Goal: Information Seeking & Learning: Learn about a topic

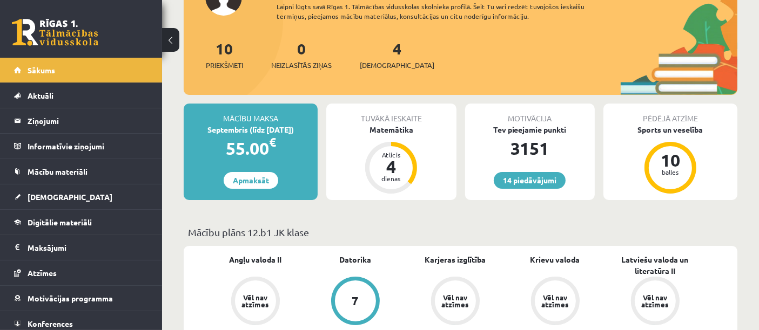
scroll to position [120, 0]
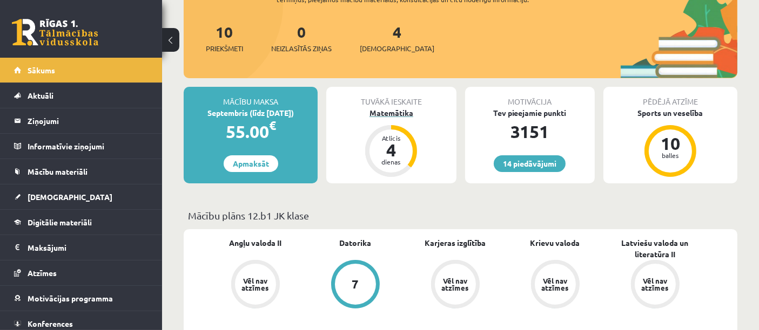
click at [387, 159] on div "dienas" at bounding box center [391, 162] width 32 height 6
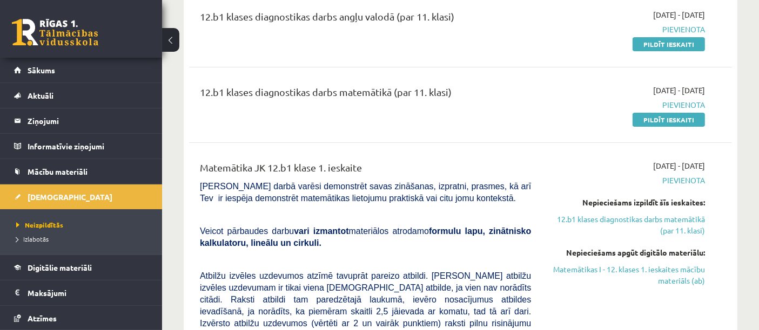
scroll to position [120, 0]
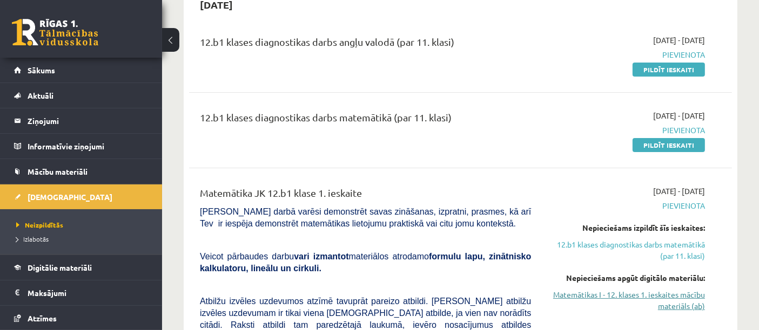
click at [629, 297] on link "Matemātikas I - 12. klases 1. ieskaites mācību materiāls (ab)" at bounding box center [626, 300] width 158 height 23
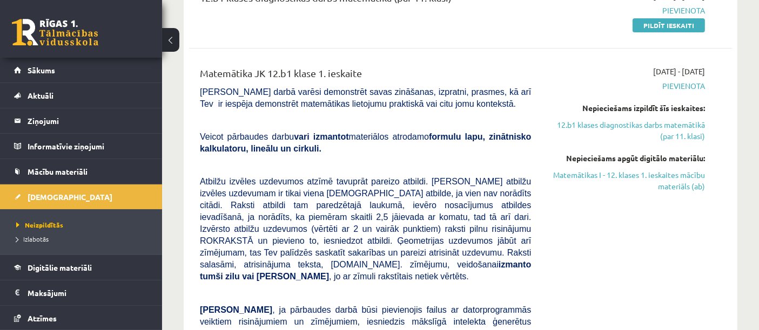
scroll to position [180, 0]
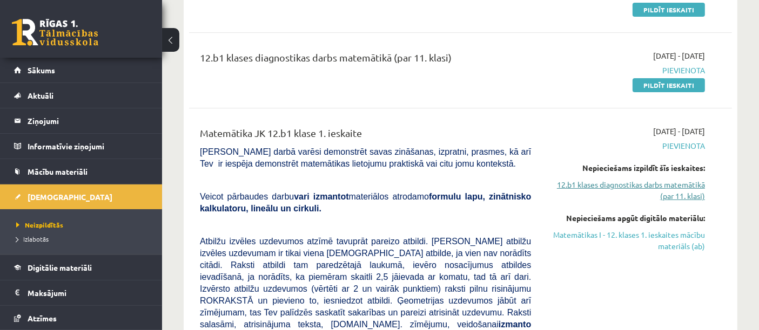
click at [630, 181] on link "12.b1 klases diagnostikas darbs matemātikā (par 11. klasi)" at bounding box center [626, 190] width 158 height 23
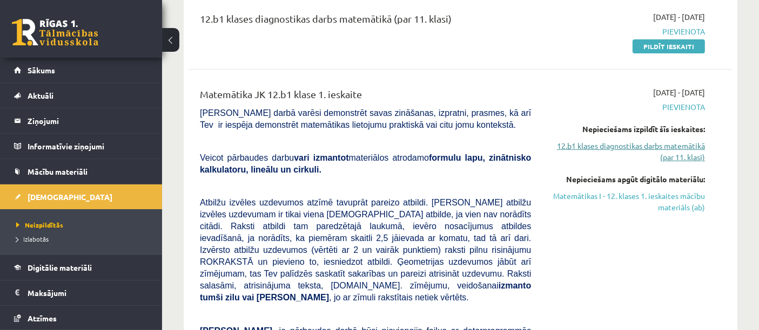
click at [589, 147] on link "12.b1 klases diagnostikas darbs matemātikā (par 11. klasi)" at bounding box center [626, 151] width 158 height 23
click at [575, 141] on link "12.b1 klases diagnostikas darbs matemātikā (par 11. klasi)" at bounding box center [626, 151] width 158 height 23
click at [686, 148] on link "12.b1 klases diagnostikas darbs matemātikā (par 11. klasi)" at bounding box center [626, 151] width 158 height 23
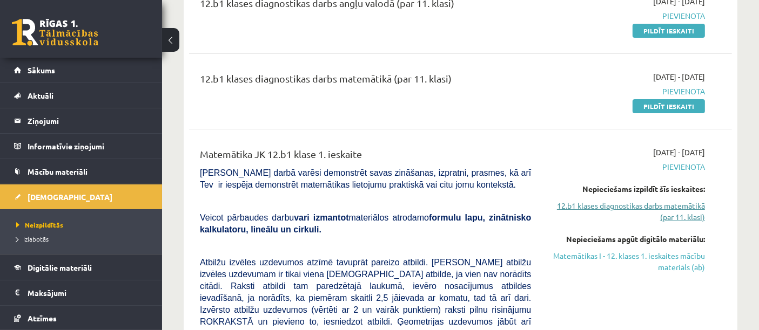
click at [565, 205] on link "12.b1 klases diagnostikas darbs matemātikā (par 11. klasi)" at bounding box center [626, 211] width 158 height 23
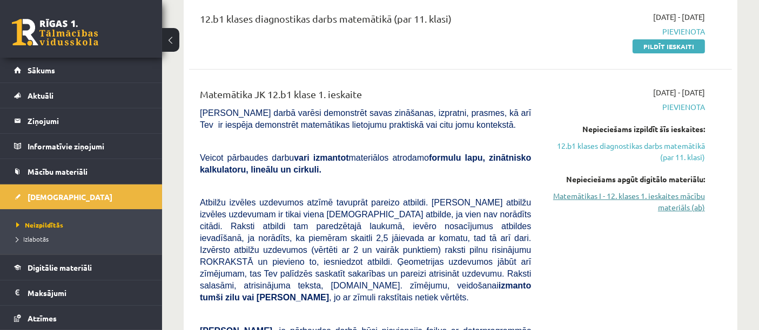
click at [681, 197] on link "Matemātikas I - 12. klases 1. ieskaites mācību materiāls (ab)" at bounding box center [626, 202] width 158 height 23
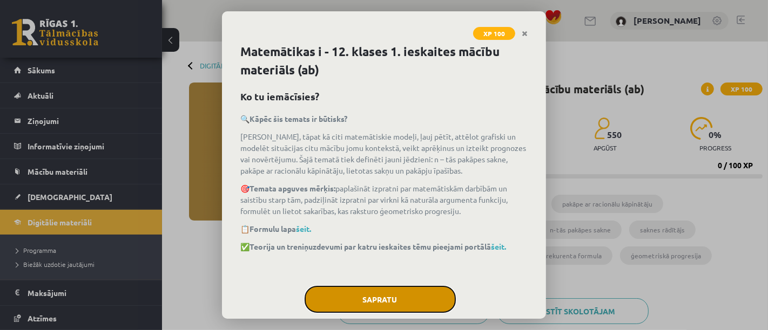
click at [371, 295] on button "Sapratu" at bounding box center [380, 299] width 151 height 27
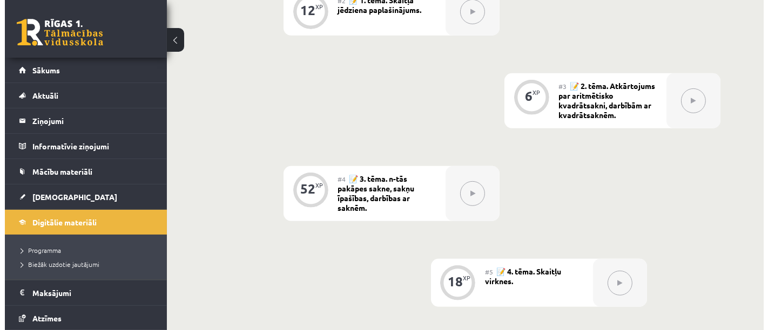
scroll to position [180, 0]
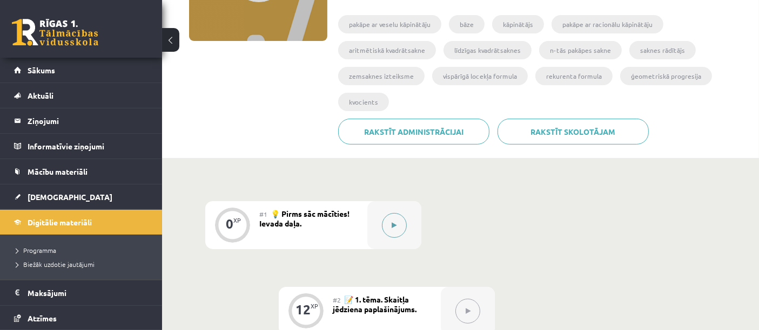
click at [392, 226] on icon at bounding box center [394, 225] width 5 height 6
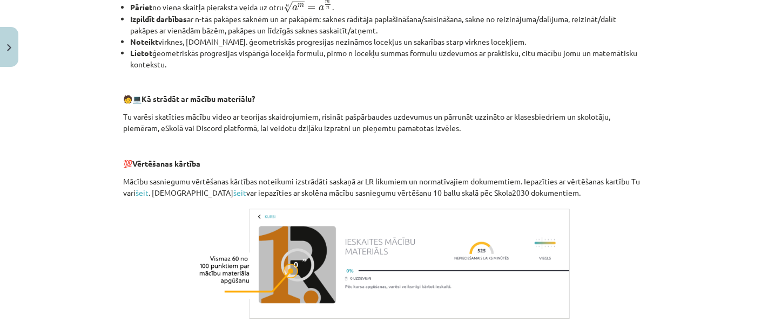
scroll to position [537, 0]
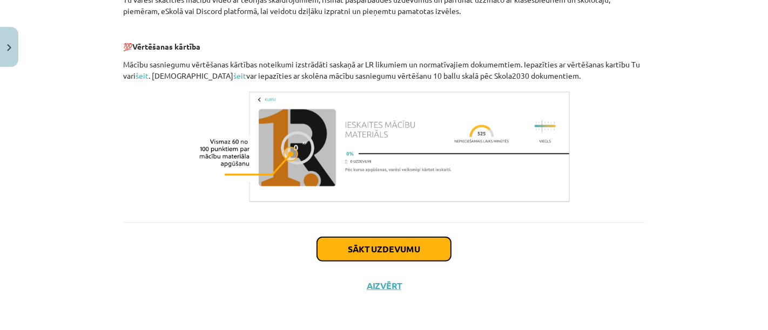
click at [402, 251] on button "Sākt uzdevumu" at bounding box center [384, 250] width 134 height 24
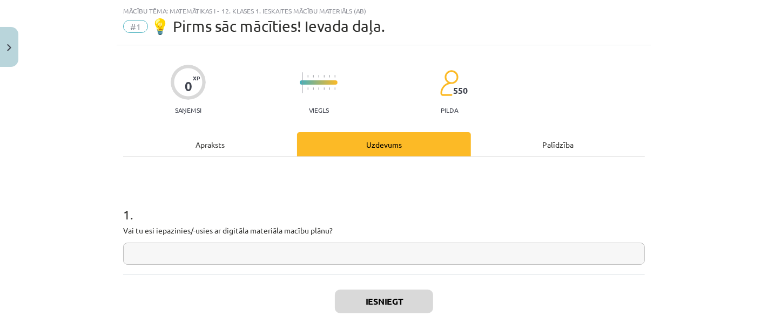
click at [242, 252] on input "text" at bounding box center [384, 254] width 522 height 22
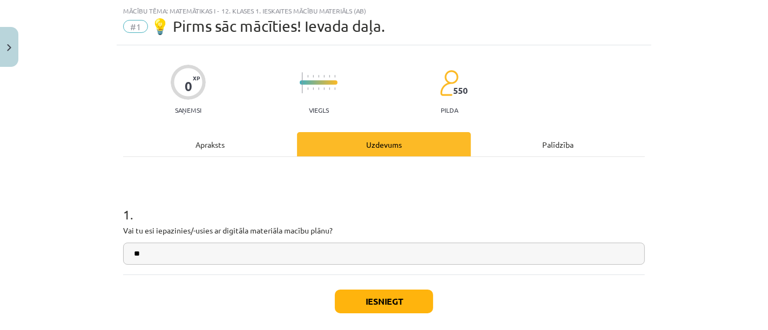
type input "**"
click at [392, 303] on button "Iesniegt" at bounding box center [384, 302] width 98 height 24
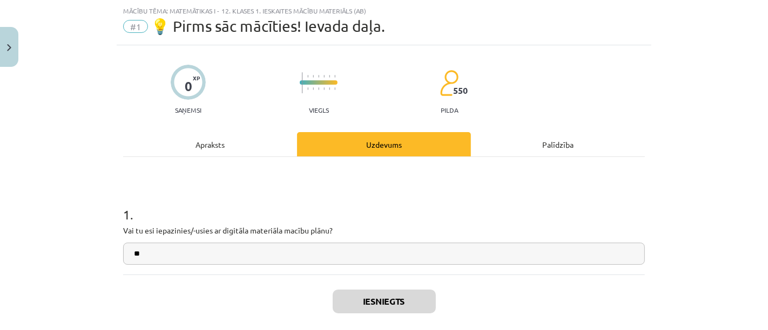
scroll to position [113, 0]
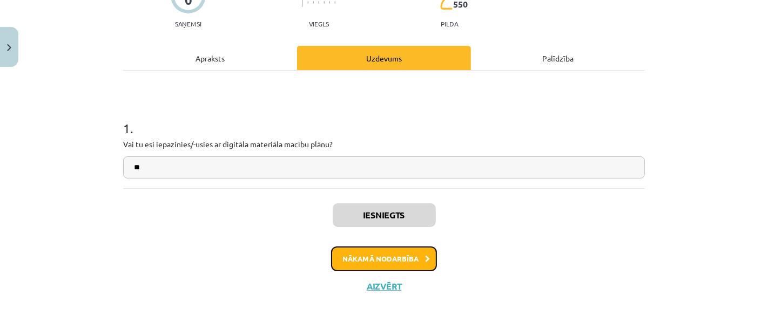
click at [382, 252] on button "Nākamā nodarbība" at bounding box center [384, 259] width 106 height 25
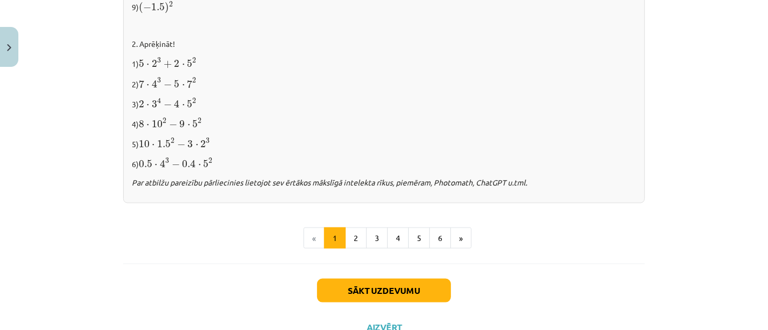
scroll to position [1205, 0]
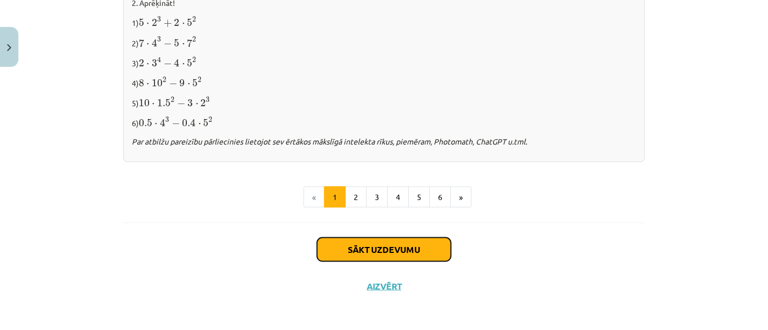
click at [397, 246] on button "Sākt uzdevumu" at bounding box center [384, 250] width 134 height 24
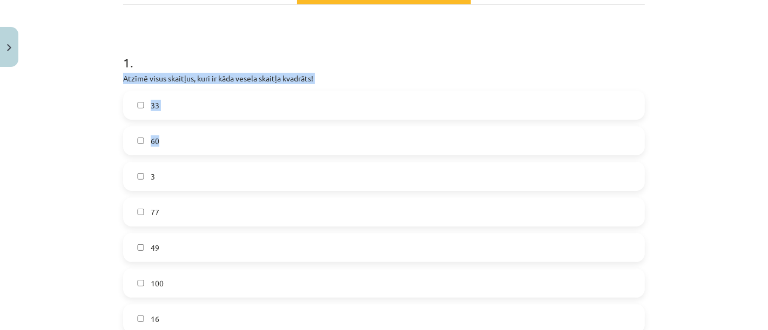
scroll to position [206, 0]
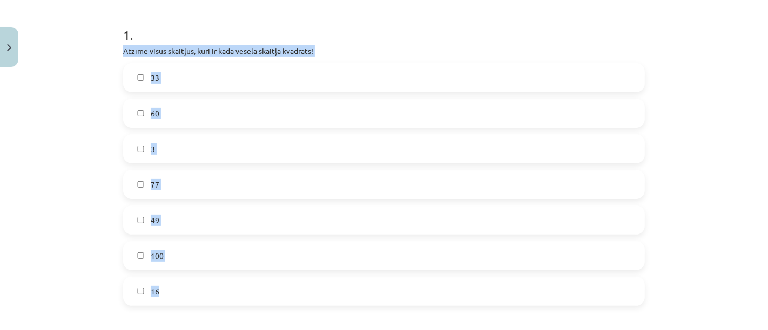
drag, startPoint x: 111, startPoint y: 105, endPoint x: 226, endPoint y: 282, distance: 210.4
click at [226, 283] on div "Mācību tēma: Matemātikas i - 12. klases 1. ieskaites mācību materiāls (ab) #2 📝…" at bounding box center [384, 165] width 768 height 330
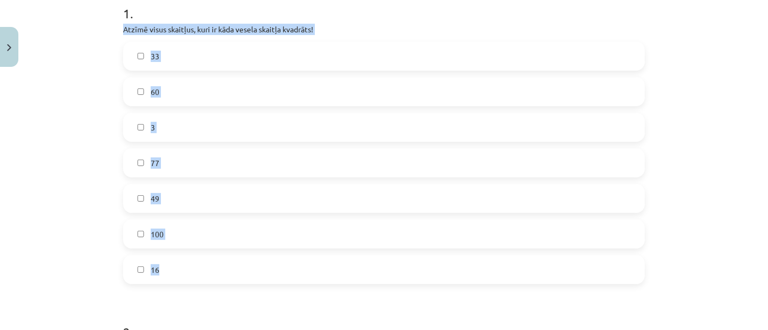
scroll to position [86, 0]
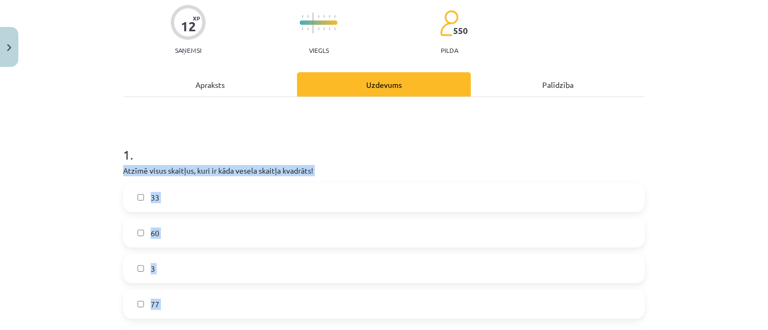
copy div "Atzīmē visus skaitļus, kuri ir kāda vesela skaitļa kvadrāts! 33 60 3 77 49 100 …"
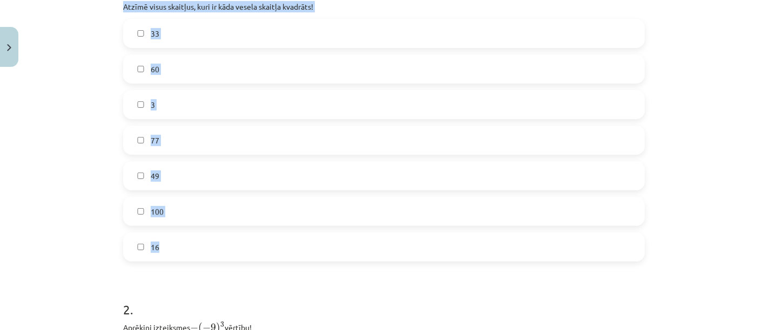
scroll to position [267, 0]
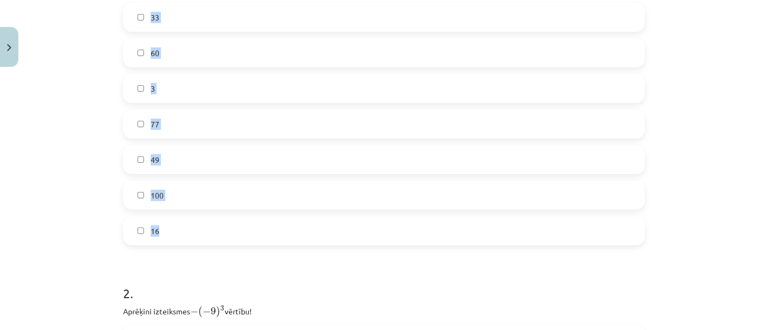
click at [216, 150] on label "49" at bounding box center [383, 159] width 519 height 27
click at [202, 192] on label "100" at bounding box center [383, 195] width 519 height 27
click at [207, 226] on label "16" at bounding box center [383, 231] width 519 height 27
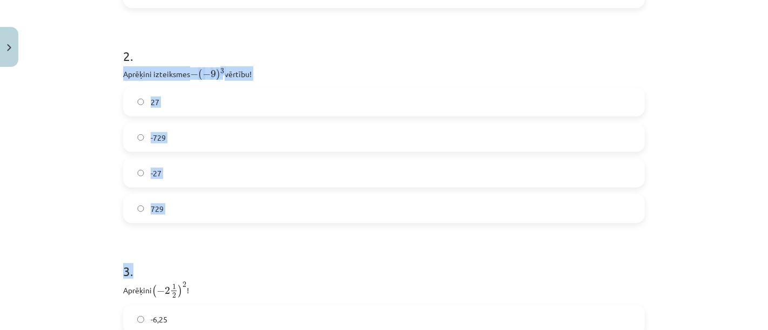
scroll to position [506, 0]
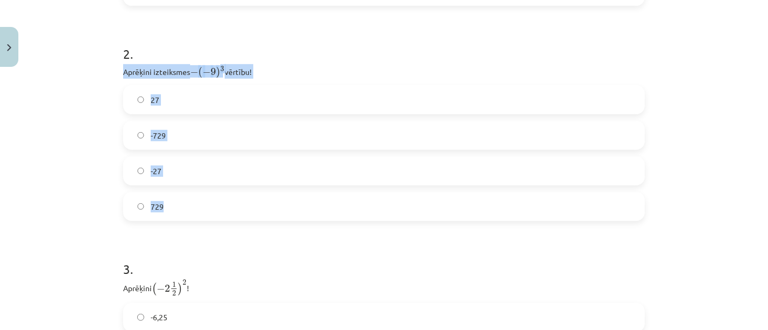
drag, startPoint x: 123, startPoint y: 187, endPoint x: 262, endPoint y: 215, distance: 142.5
click at [262, 215] on div "12 XP Saņemsi Viegls 550 pilda Apraksts Uzdevums Palīdzība 1 . Atzīmē visus ska…" at bounding box center [384, 33] width 535 height 937
copy div "Aprēķini izteiksmes − ( − 9 ) 3 − ( − 9 ) 3 vērtību! 27 -729 -27 729"
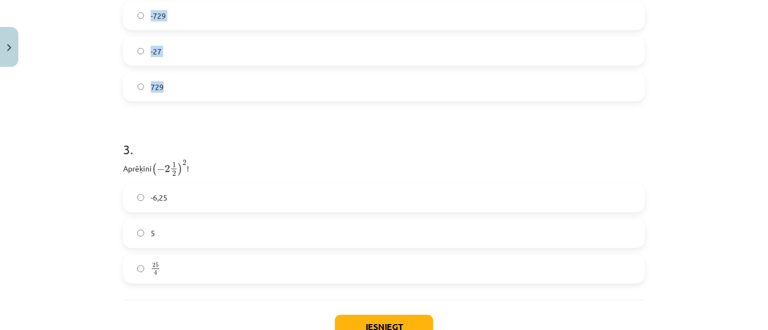
scroll to position [566, 0]
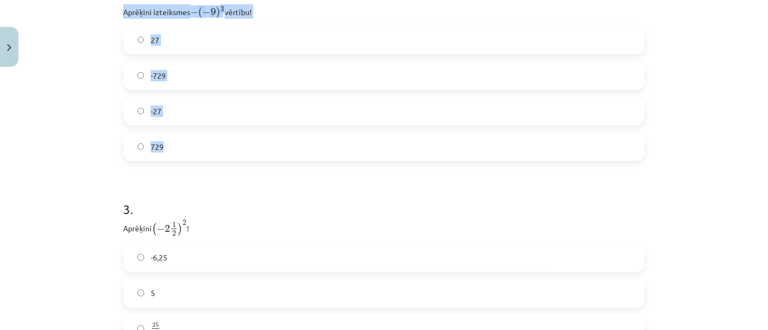
click at [252, 138] on label "729" at bounding box center [383, 146] width 519 height 27
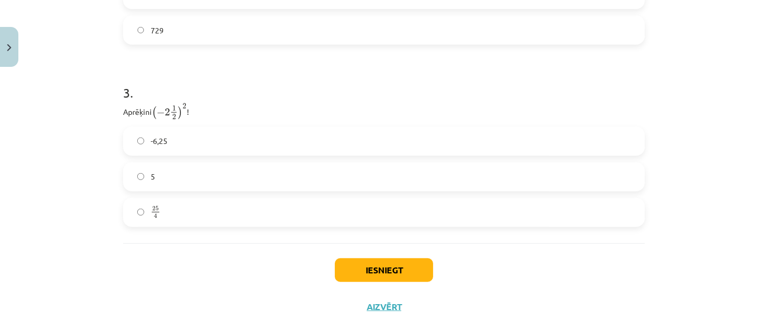
scroll to position [686, 0]
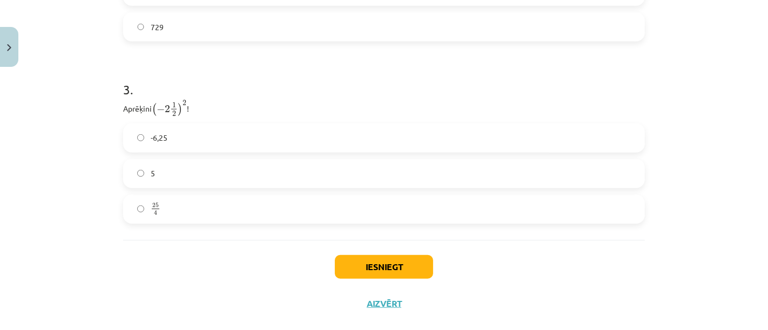
drag, startPoint x: 118, startPoint y: 105, endPoint x: 208, endPoint y: 110, distance: 89.8
click at [208, 110] on p "Aprēķini ( − 2 1 2 ) 2 ( − 2 1 2 ) 2 !" at bounding box center [384, 108] width 522 height 17
click at [201, 109] on p "Aprēķini ( − 2 1 2 ) 2 ( − 2 1 2 ) 2 !" at bounding box center [384, 108] width 522 height 17
click at [123, 106] on p "Aprēķini ( − 2 1 2 ) 2 ( − 2 1 2 ) 2 !" at bounding box center [384, 108] width 522 height 17
click at [123, 107] on p "Aprēķini ( − 2 1 2 ) 2 ( − 2 1 2 ) 2 !" at bounding box center [384, 108] width 522 height 17
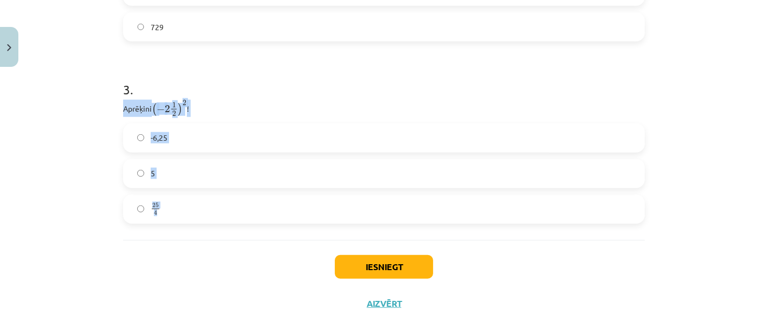
drag, startPoint x: 117, startPoint y: 107, endPoint x: 182, endPoint y: 194, distance: 108.8
copy div "Aprēķini ( − 2 1 2 ) 2 ( − 2 1 2 ) 2 ! -6,25 5 25 4"
click at [487, 105] on p "Aprēķini ( − 2 1 2 ) 2 ( − 2 1 2 ) 2 !" at bounding box center [384, 108] width 522 height 17
click at [192, 202] on label "25 4 25 4" at bounding box center [383, 209] width 519 height 27
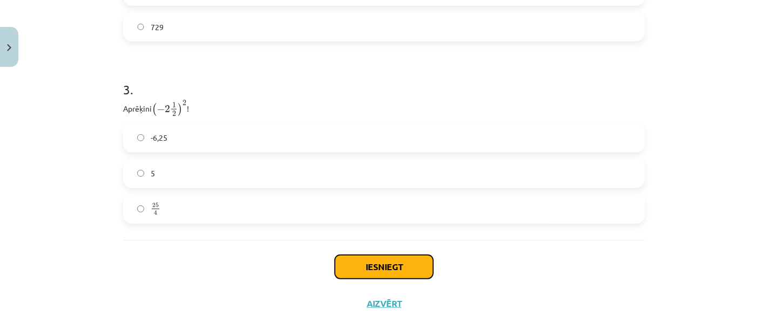
click at [363, 267] on button "Iesniegt" at bounding box center [384, 267] width 98 height 24
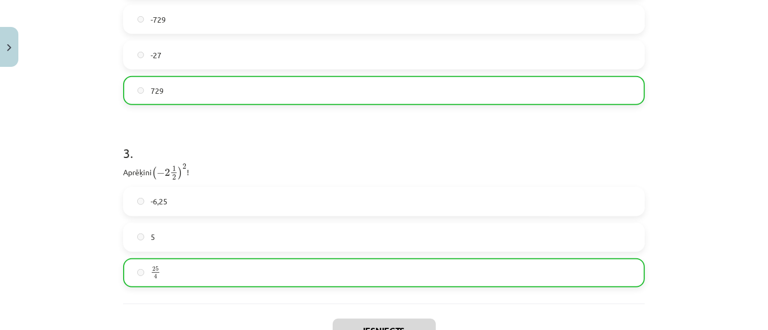
scroll to position [737, 0]
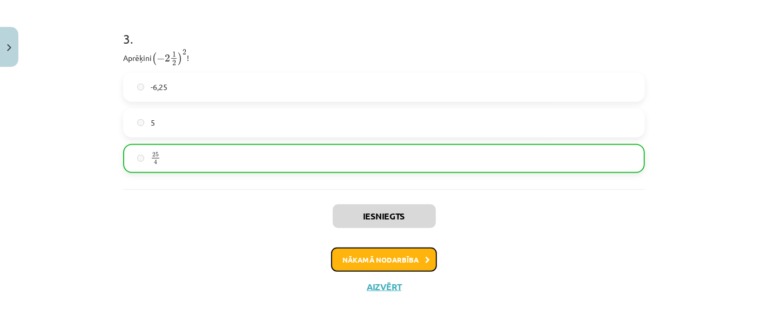
click at [392, 256] on button "Nākamā nodarbība" at bounding box center [384, 260] width 106 height 25
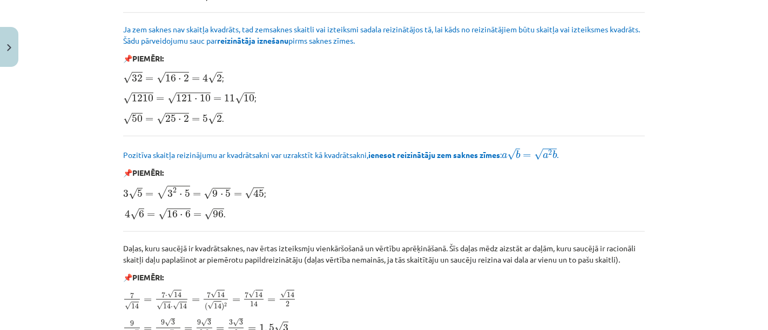
scroll to position [1362, 0]
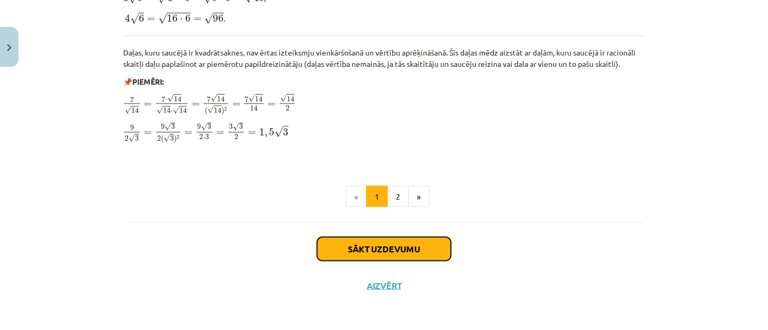
click at [377, 247] on button "Sākt uzdevumu" at bounding box center [384, 250] width 134 height 24
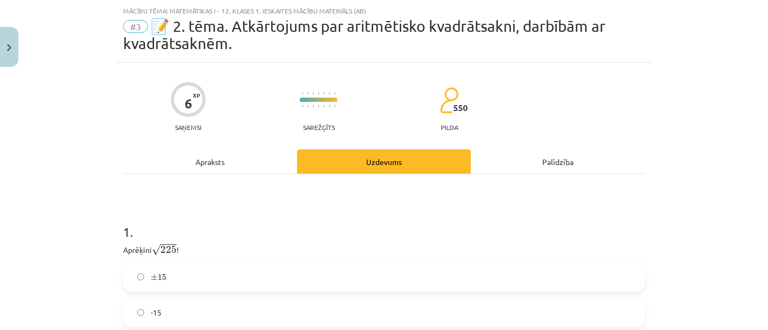
scroll to position [146, 0]
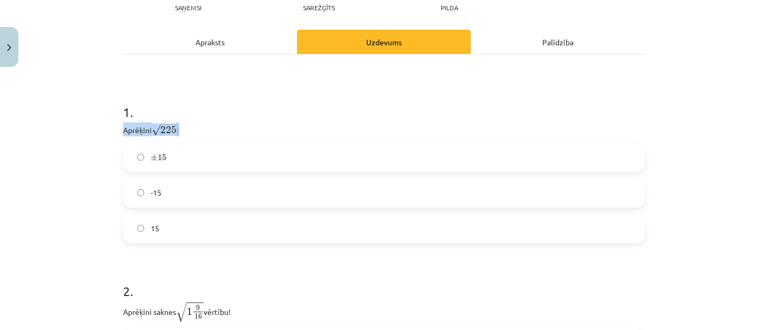
drag, startPoint x: 104, startPoint y: 124, endPoint x: 180, endPoint y: 126, distance: 76.2
click at [180, 126] on div "Mācību tēma: Matemātikas i - 12. klases 1. ieskaites mācību materiāls (ab) #3 📝…" at bounding box center [384, 165] width 768 height 330
copy p "Aprēķini √ 225 225 !"
click at [55, 182] on div "Mācību tēma: Matemātikas i - 12. klases 1. ieskaites mācību materiāls (ab) #3 📝…" at bounding box center [384, 165] width 768 height 330
click at [226, 217] on label "15" at bounding box center [383, 228] width 519 height 27
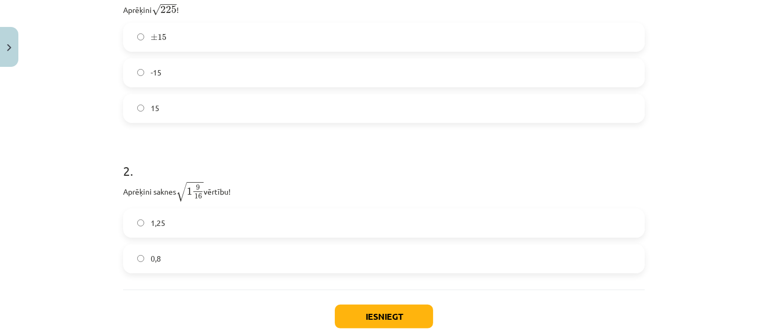
scroll to position [327, 0]
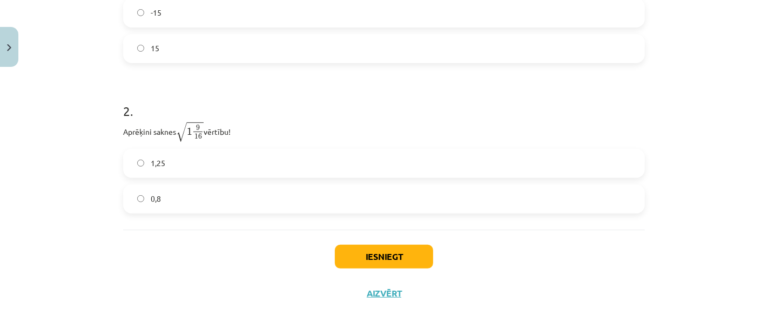
click at [256, 167] on label "1,25" at bounding box center [383, 163] width 519 height 27
click at [409, 249] on button "Iesniegt" at bounding box center [384, 257] width 98 height 24
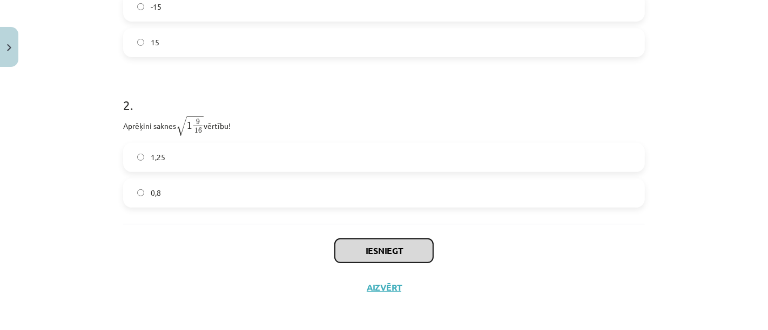
scroll to position [334, 0]
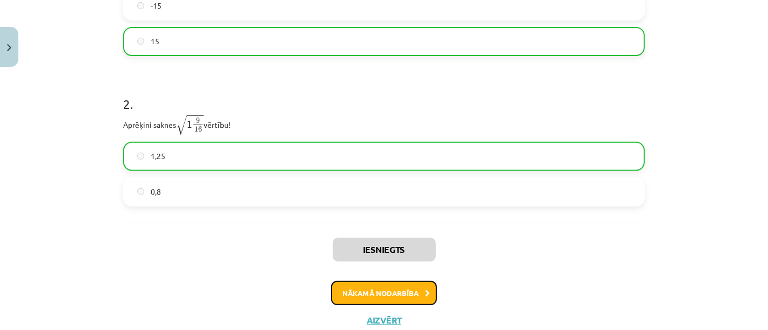
click at [362, 289] on button "Nākamā nodarbība" at bounding box center [384, 293] width 106 height 25
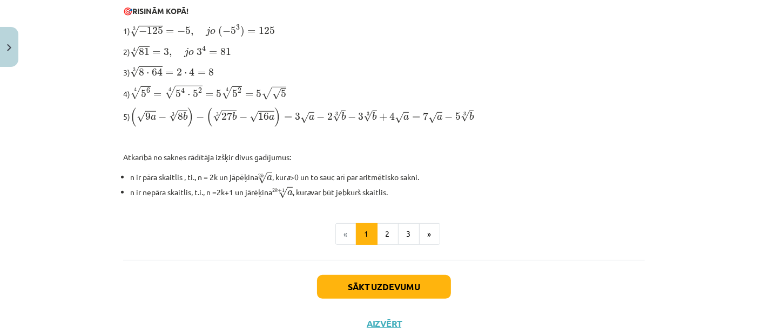
scroll to position [408, 0]
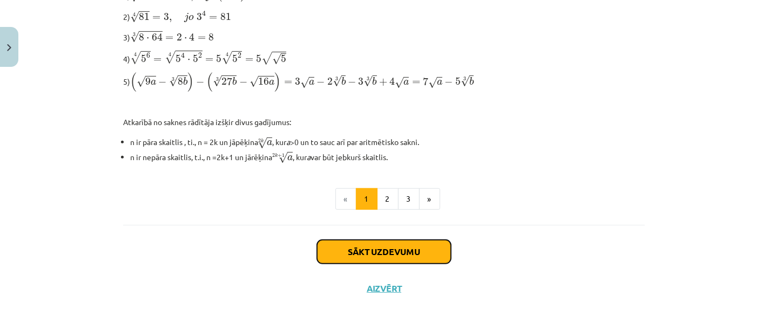
click at [381, 247] on button "Sākt uzdevumu" at bounding box center [384, 252] width 134 height 24
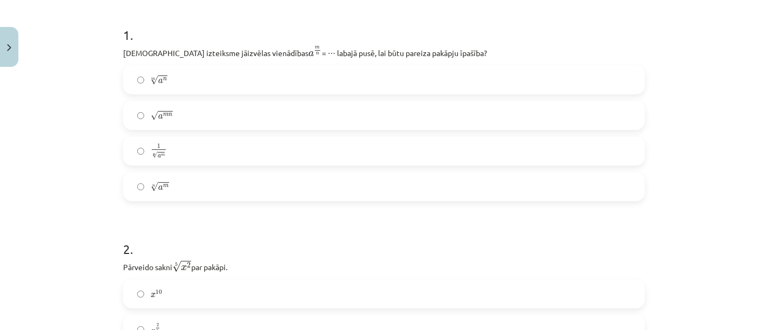
scroll to position [146, 0]
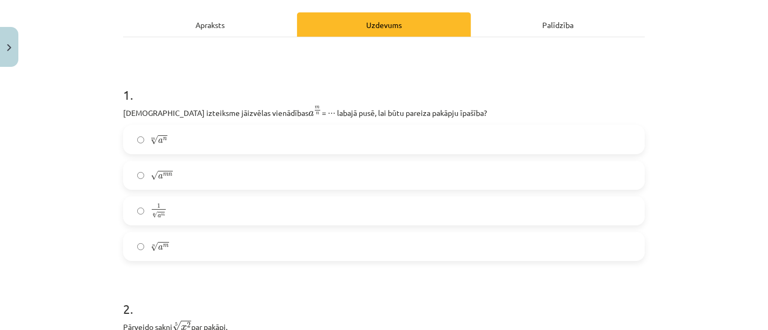
click at [252, 249] on label "n √ a m a m n" at bounding box center [383, 246] width 519 height 27
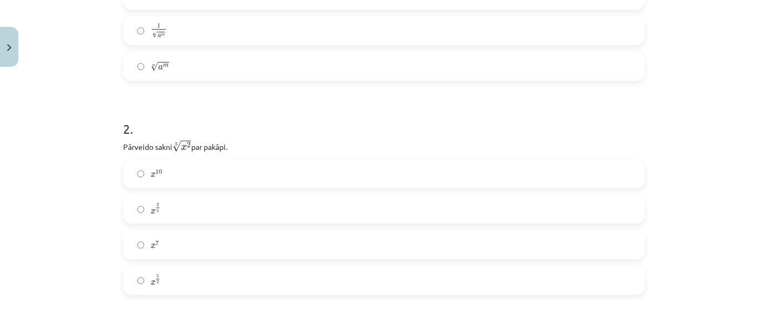
scroll to position [387, 0]
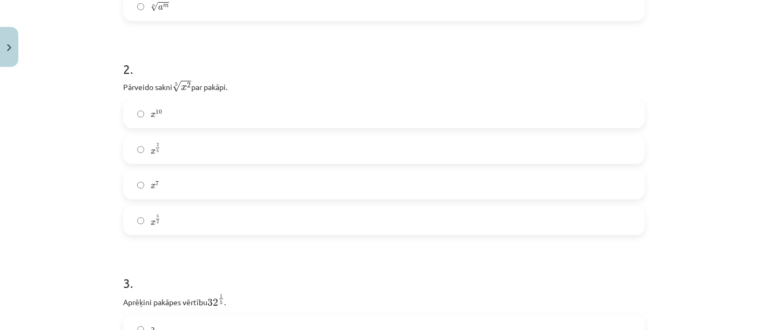
click at [219, 148] on label "x 2 5 x 2 5" at bounding box center [383, 149] width 519 height 27
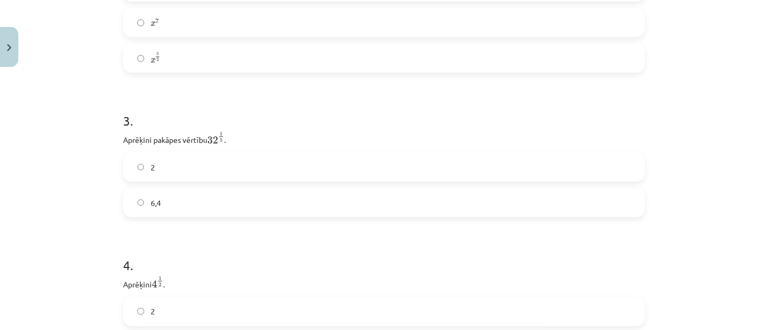
scroll to position [566, 0]
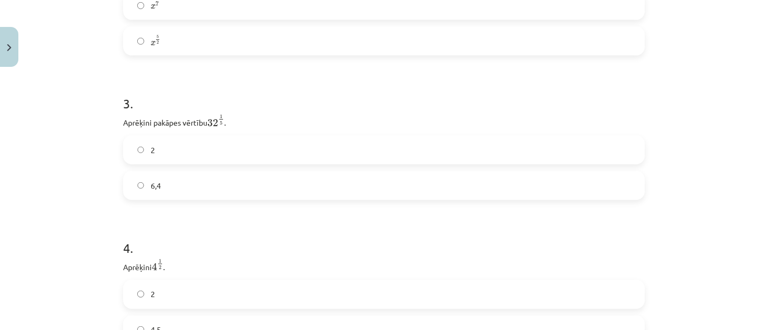
click at [225, 150] on label "2" at bounding box center [383, 150] width 519 height 27
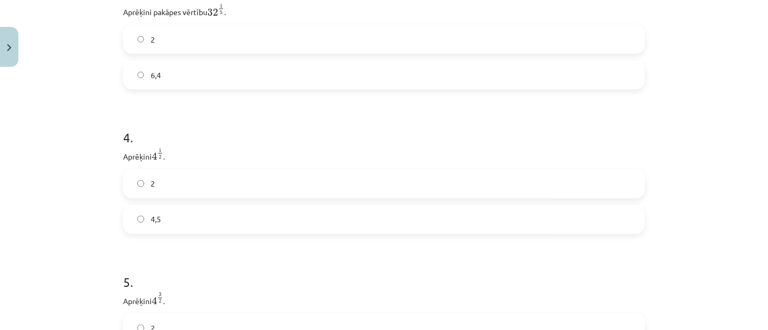
scroll to position [746, 0]
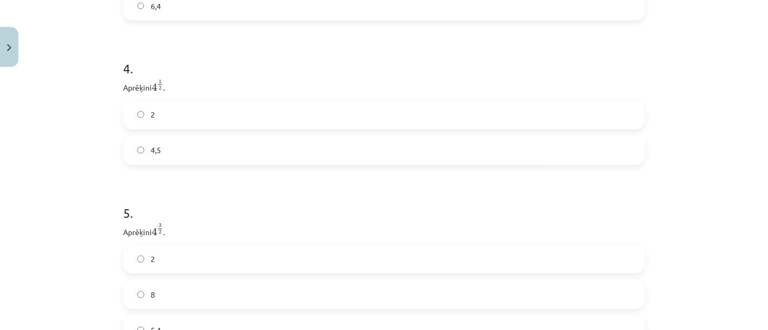
click at [203, 119] on label "2" at bounding box center [383, 115] width 519 height 27
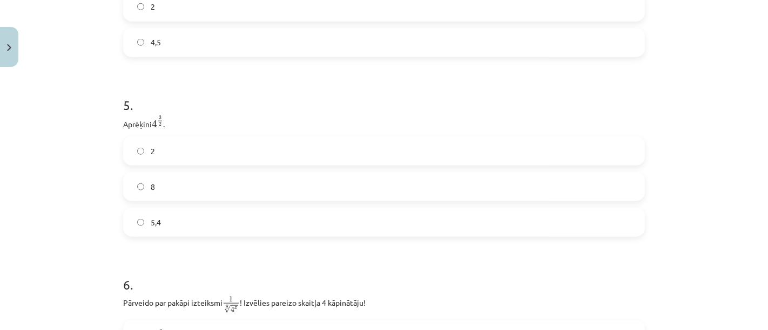
scroll to position [926, 0]
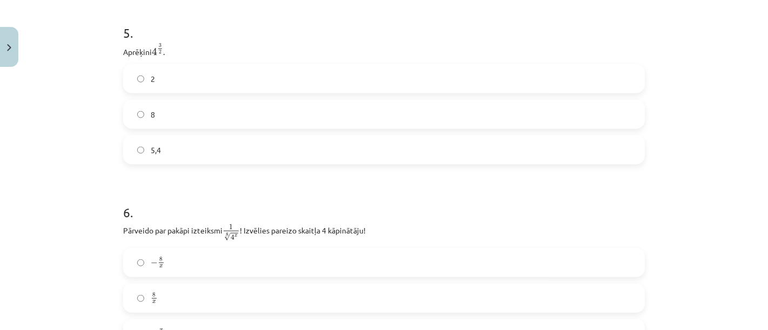
click at [190, 120] on label "8" at bounding box center [383, 114] width 519 height 27
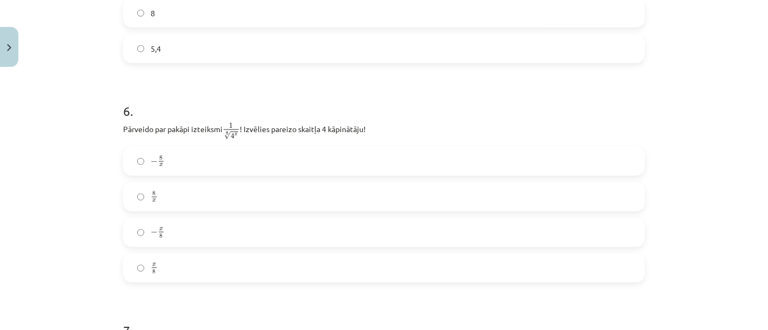
scroll to position [1046, 0]
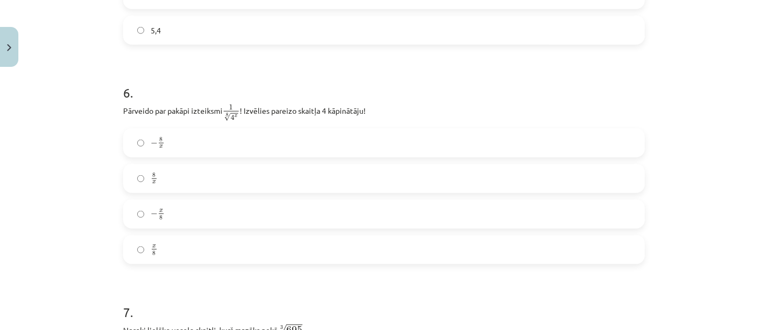
click at [234, 213] on label "− x 8 − x 8" at bounding box center [383, 214] width 519 height 27
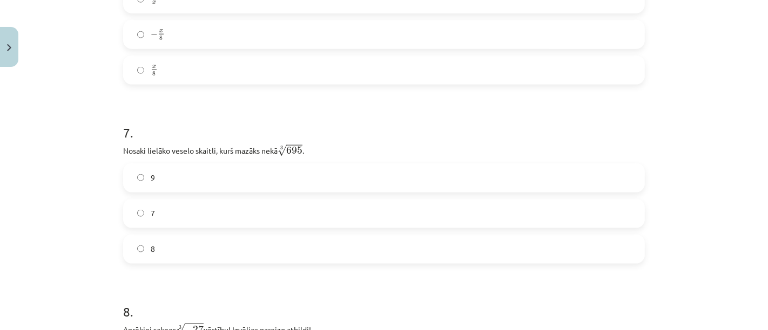
scroll to position [1286, 0]
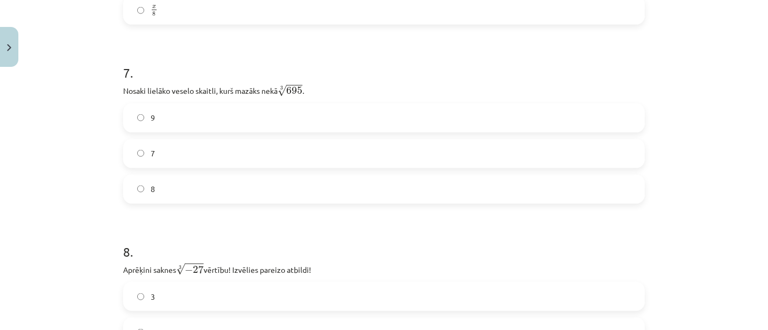
click at [238, 187] on label "8" at bounding box center [383, 189] width 519 height 27
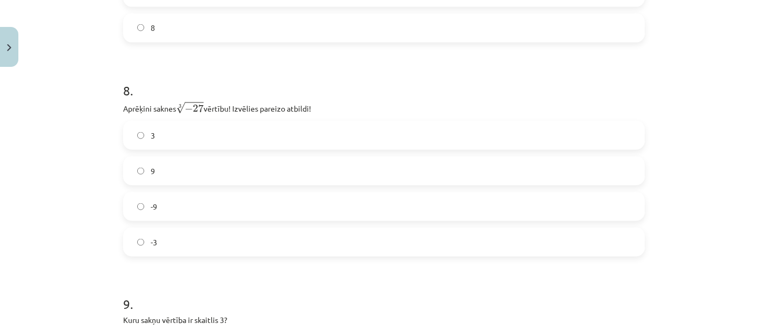
scroll to position [1466, 0]
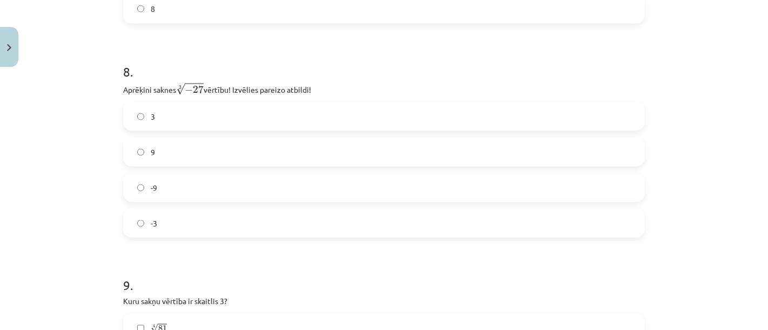
click at [228, 227] on label "-3" at bounding box center [383, 223] width 519 height 27
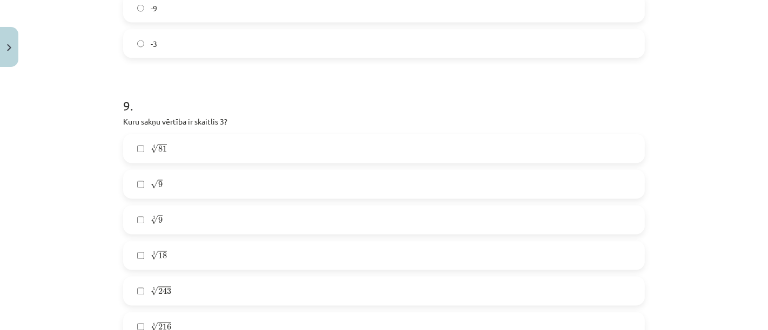
scroll to position [1706, 0]
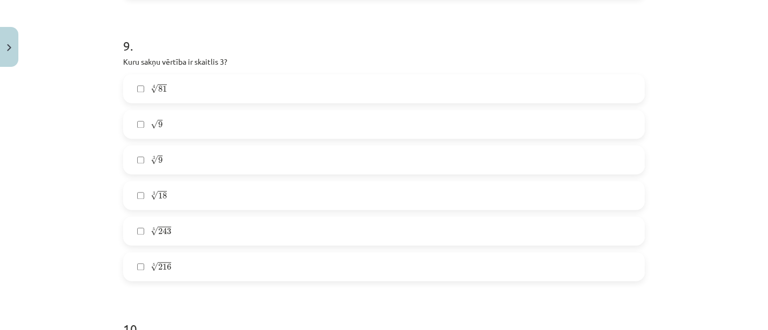
click at [176, 229] on label "5 √ 243 243 5" at bounding box center [383, 231] width 519 height 27
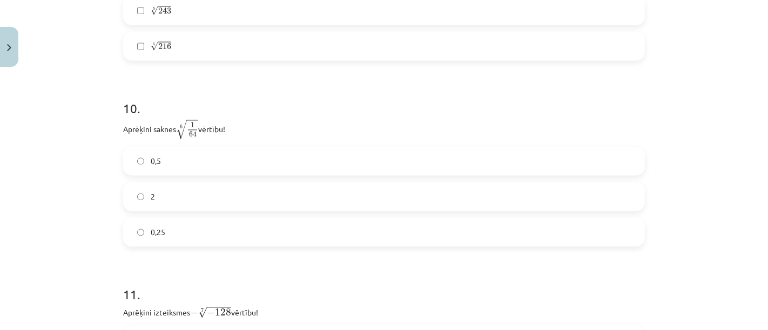
scroll to position [1946, 0]
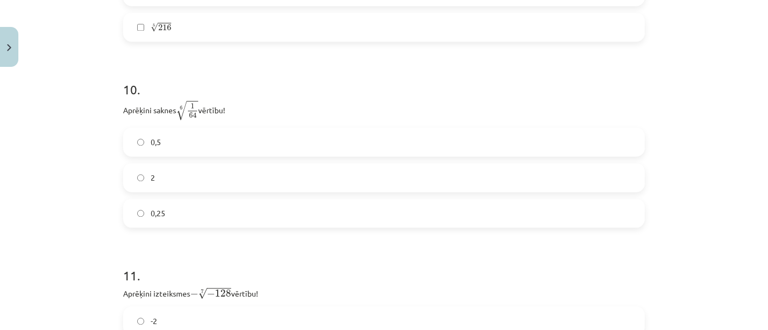
click at [222, 145] on label "0,5" at bounding box center [383, 141] width 519 height 27
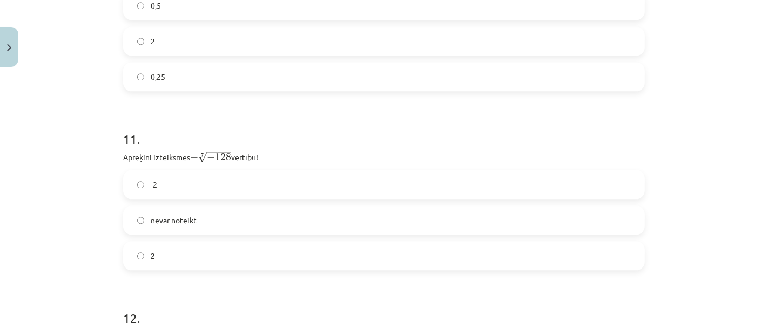
scroll to position [2179, 0]
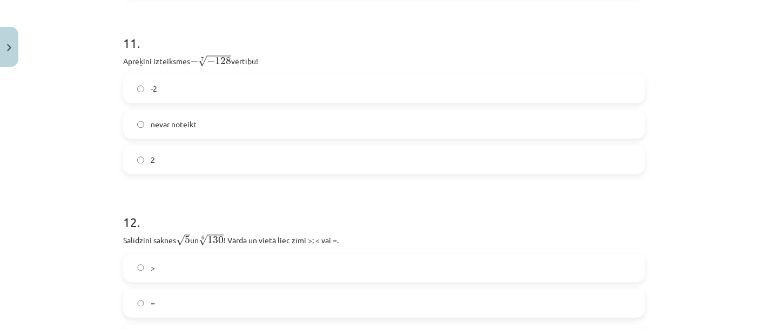
click at [216, 157] on label "2" at bounding box center [383, 159] width 519 height 27
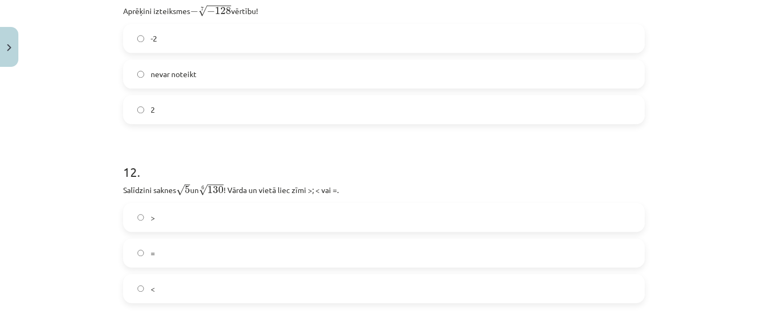
scroll to position [2299, 0]
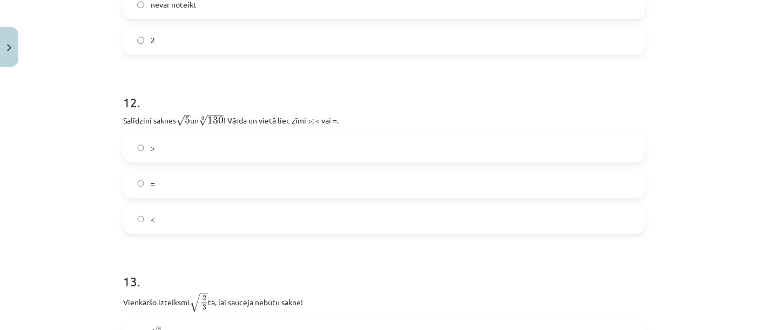
drag, startPoint x: 183, startPoint y: 151, endPoint x: 190, endPoint y: 153, distance: 7.2
click at [184, 151] on label ">" at bounding box center [383, 147] width 519 height 27
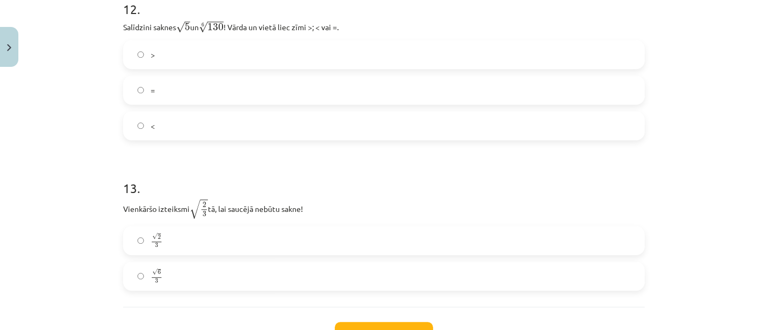
scroll to position [2479, 0]
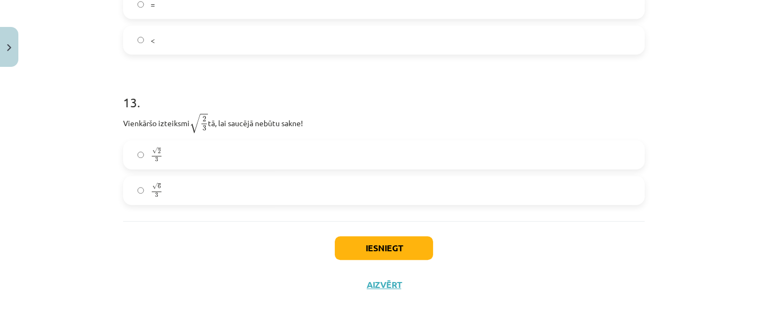
click at [182, 190] on label "√ 6 3 6 3" at bounding box center [383, 190] width 519 height 27
click at [397, 245] on button "Iesniegt" at bounding box center [384, 248] width 98 height 24
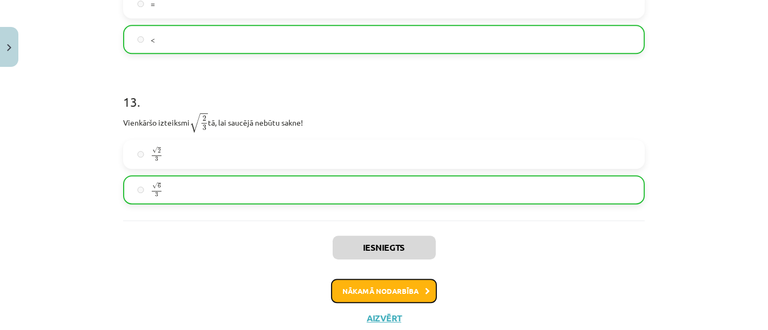
click at [390, 287] on button "Nākamā nodarbība" at bounding box center [384, 291] width 106 height 25
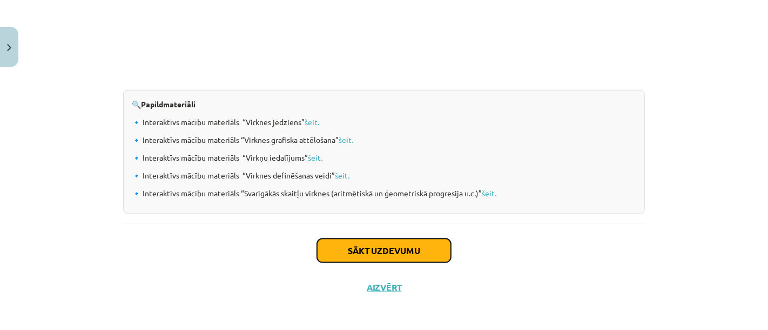
click at [394, 249] on button "Sākt uzdevumu" at bounding box center [384, 251] width 134 height 24
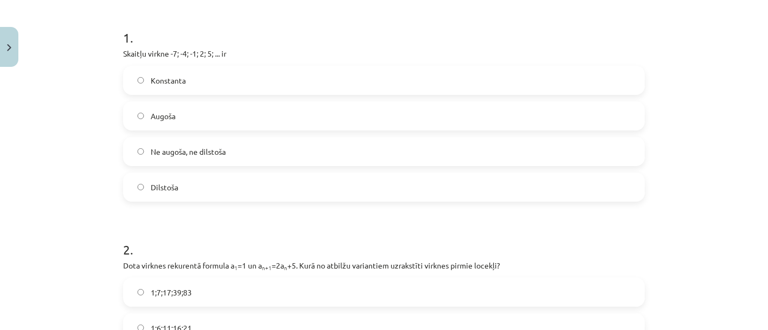
scroll to position [206, 0]
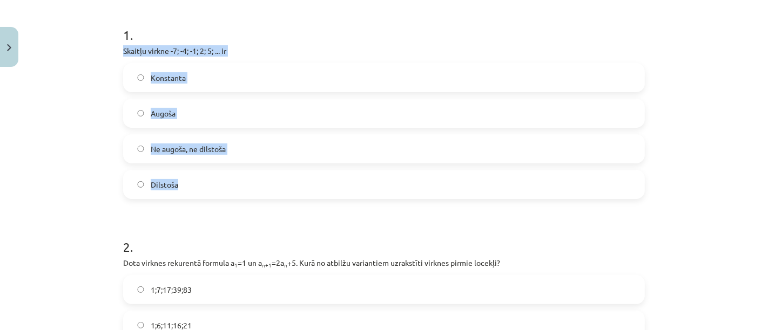
drag, startPoint x: 109, startPoint y: 47, endPoint x: 213, endPoint y: 172, distance: 162.9
click at [216, 177] on div "Mācību tēma: Matemātikas i - 12. klases 1. ieskaites mācību materiāls (ab) #5 📝…" at bounding box center [384, 165] width 768 height 330
copy div "Skaitļu virkne -7; -4; -1; 2; 5; ... ir Konstanta Augoša Ne augoša, ne dilstoša…"
click at [242, 116] on label "Augoša" at bounding box center [383, 113] width 519 height 27
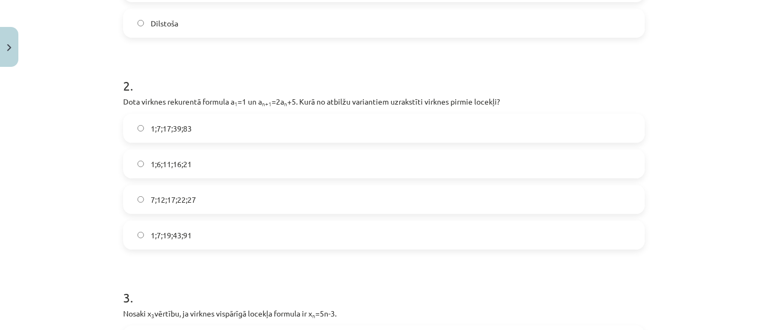
scroll to position [387, 0]
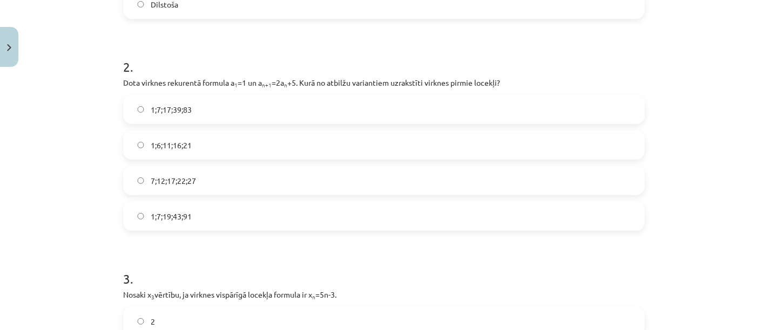
click at [274, 215] on label "1;7;19;43;91" at bounding box center [383, 216] width 519 height 27
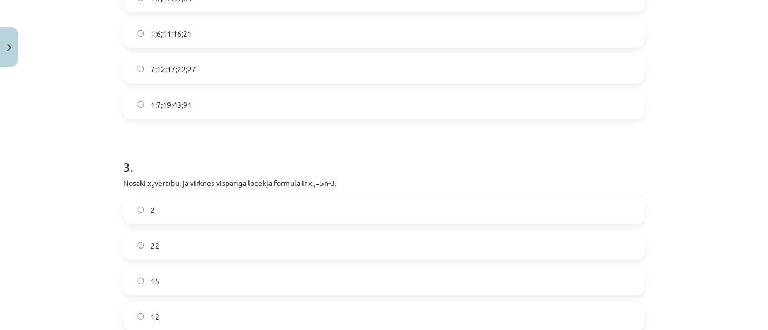
scroll to position [566, 0]
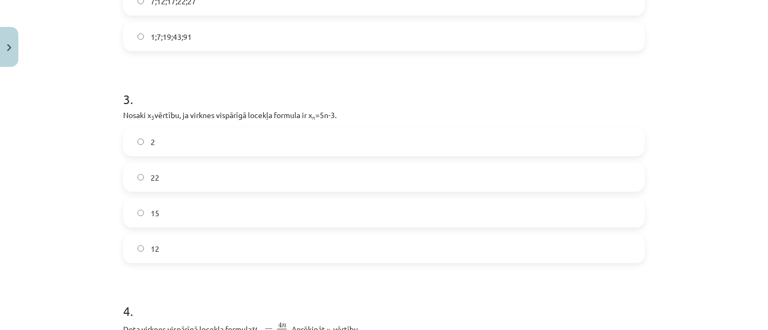
click at [179, 251] on label "12" at bounding box center [383, 248] width 519 height 27
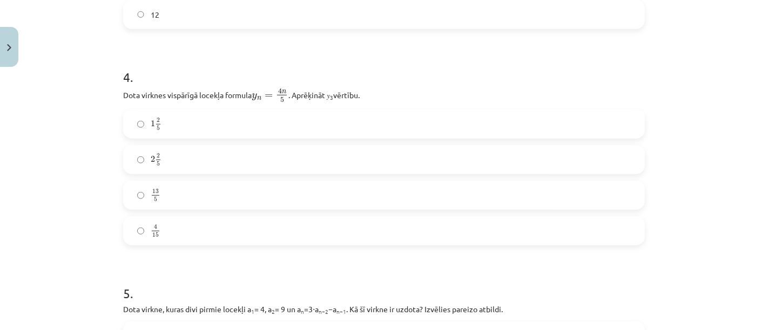
scroll to position [844, 0]
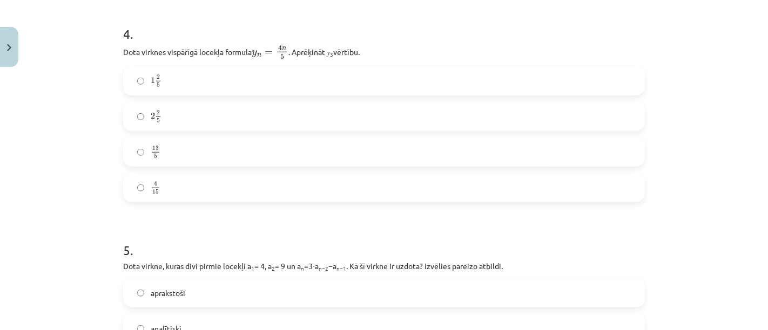
click at [185, 114] on label "2 2 5 2 2 5" at bounding box center [383, 116] width 519 height 27
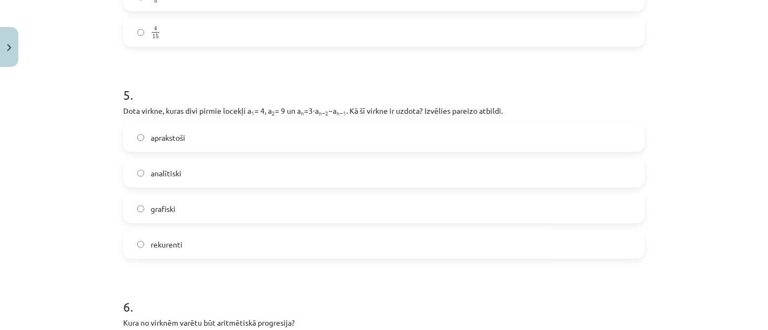
scroll to position [1024, 0]
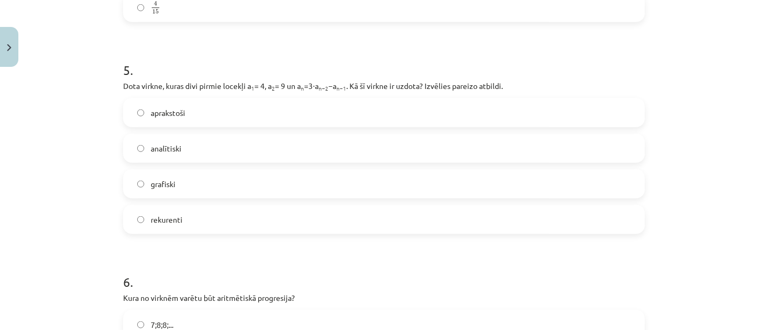
click at [255, 221] on label "rekurenti" at bounding box center [383, 219] width 519 height 27
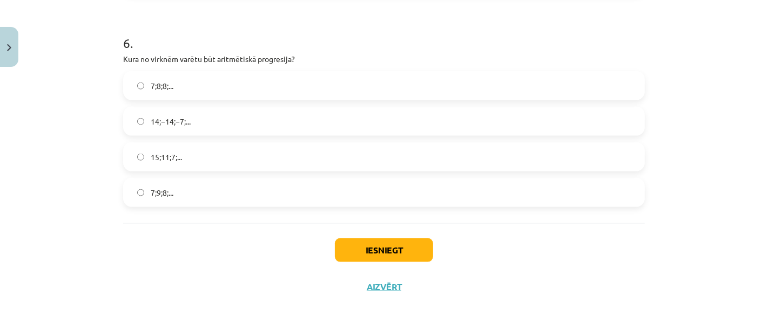
scroll to position [1264, 0]
click at [233, 159] on label "15;11;7;..." at bounding box center [383, 156] width 519 height 27
click at [376, 246] on button "Iesniegt" at bounding box center [384, 250] width 98 height 24
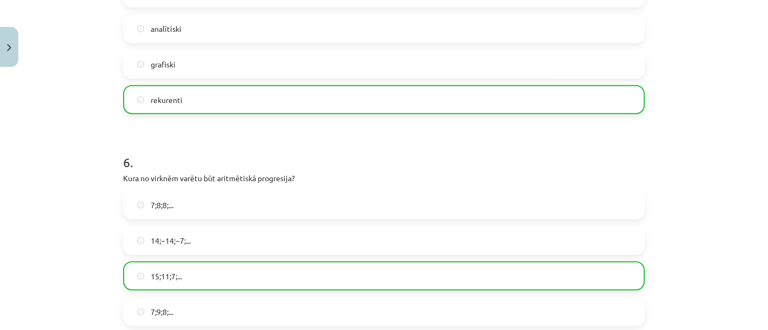
scroll to position [1298, 0]
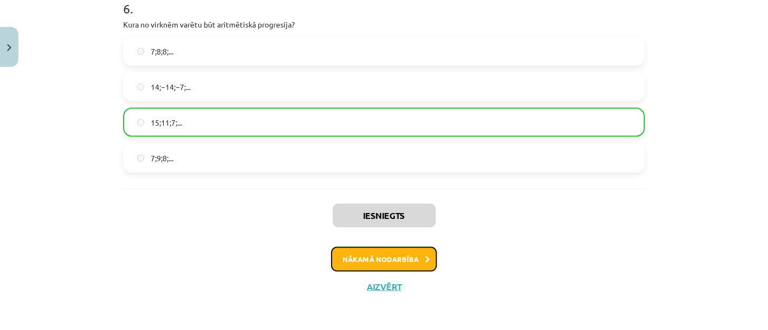
click at [356, 256] on button "Nākamā nodarbība" at bounding box center [384, 259] width 106 height 25
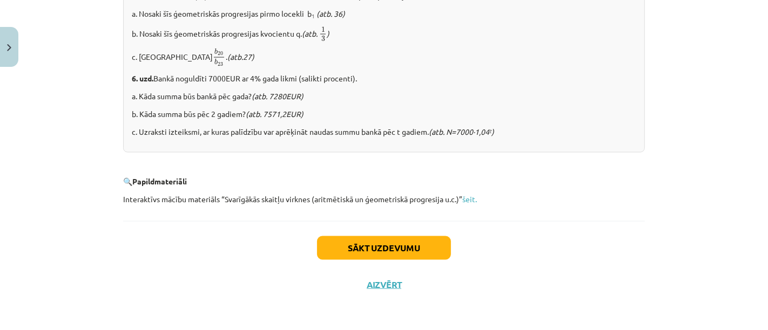
scroll to position [1418, 0]
click at [360, 241] on button "Sākt uzdevumu" at bounding box center [384, 248] width 134 height 24
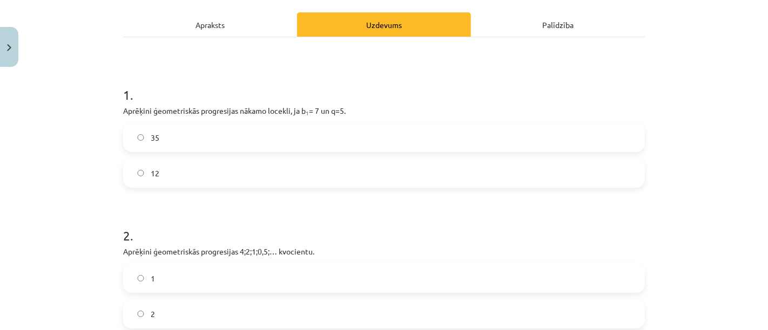
scroll to position [206, 0]
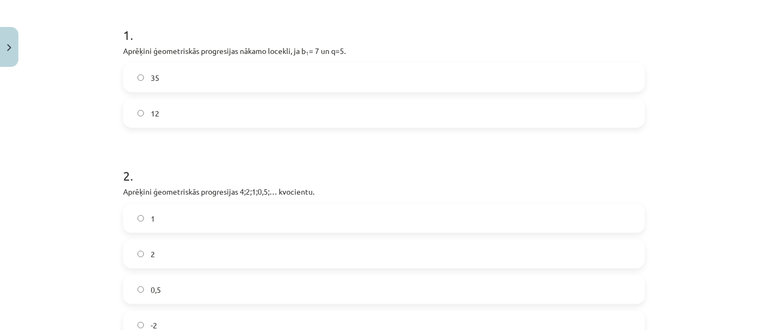
drag, startPoint x: 114, startPoint y: 48, endPoint x: 356, endPoint y: 51, distance: 242.4
click at [366, 50] on div "12 XP Saņemsi Sarežģīts 549 pilda Apraksts Uzdevums Palīdzība 1 . Aprēķini ģeom…" at bounding box center [384, 258] width 535 height 785
copy p "Aprēķini ģeometriskās progresijas nākamo locekli, ja b 1 = 7 un q=5."
click at [172, 78] on label "35" at bounding box center [383, 77] width 519 height 27
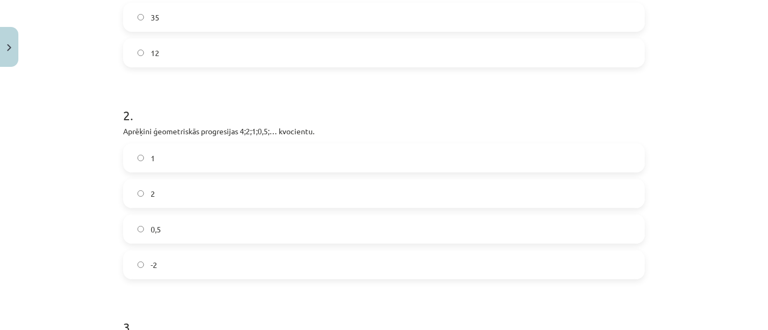
scroll to position [327, 0]
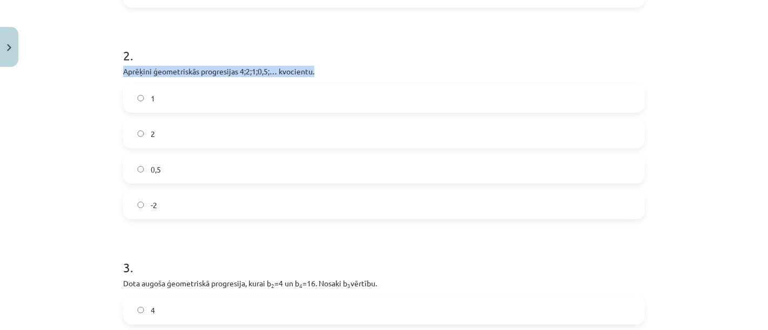
drag, startPoint x: 115, startPoint y: 66, endPoint x: 301, endPoint y: 75, distance: 185.9
click at [339, 73] on div "12 XP Saņemsi Sarežģīts 549 pilda Apraksts Uzdevums Palīdzība 1 . Aprēķini ģeom…" at bounding box center [384, 137] width 535 height 785
copy p "Aprēķini ģeometriskās progresijas 4;2;1;0,5;… kvocientu."
click at [180, 168] on label "0,5" at bounding box center [383, 169] width 519 height 27
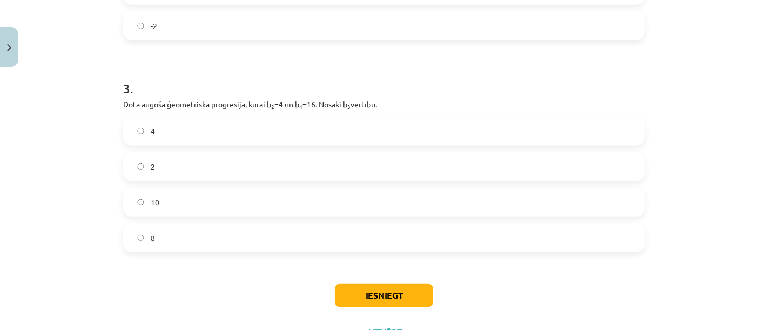
scroll to position [506, 0]
drag, startPoint x: 106, startPoint y: 100, endPoint x: 408, endPoint y: 107, distance: 301.9
click at [408, 107] on div "Mācību tēma: Matemātikas i - 12. klases 1. ieskaites mācību materiāls (ab) #6 📝…" at bounding box center [384, 165] width 768 height 330
copy p "Dota augoša ģeometriskā progresija, kurai b 2 =4 un b 4 =16. Nosaki b 3 vērtību."
click at [285, 226] on label "8" at bounding box center [383, 237] width 519 height 27
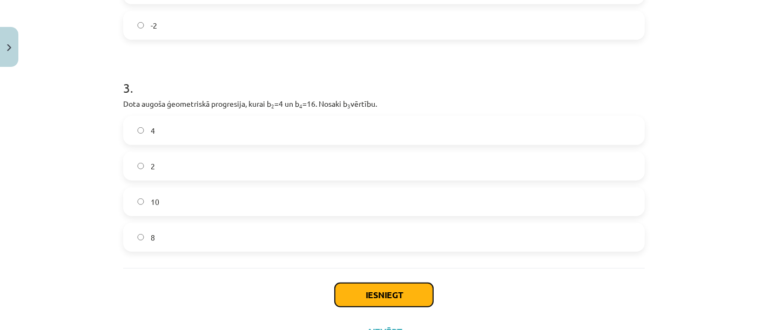
click at [407, 288] on button "Iesniegt" at bounding box center [384, 295] width 98 height 24
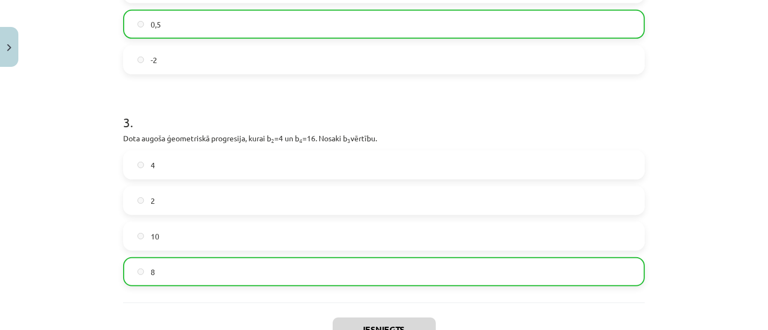
scroll to position [586, 0]
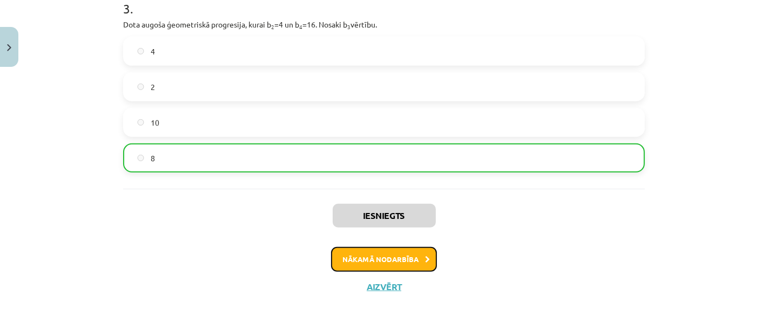
click at [389, 252] on button "Nākamā nodarbība" at bounding box center [384, 259] width 106 height 25
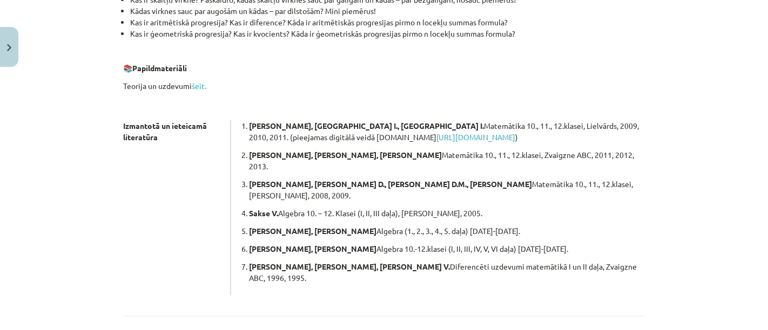
scroll to position [351, 0]
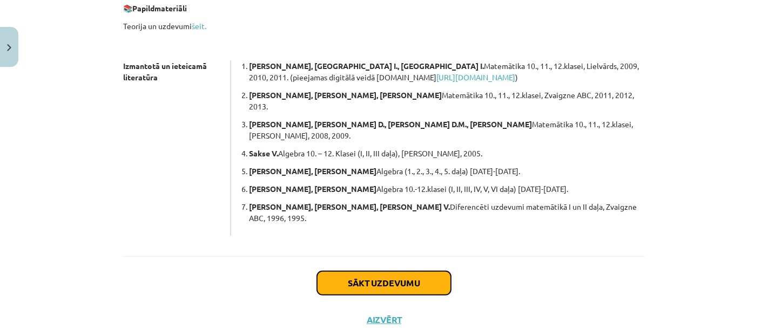
click at [381, 272] on button "Sākt uzdevumu" at bounding box center [384, 284] width 134 height 24
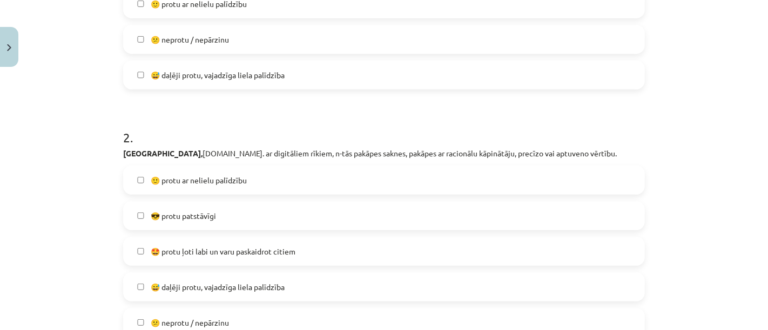
scroll to position [387, 0]
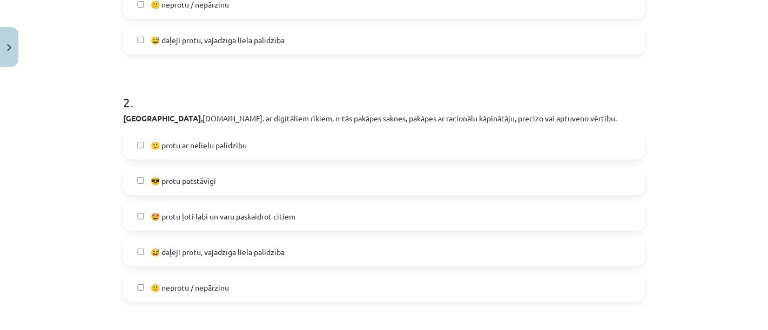
click at [270, 182] on label "😎 protu patstāvīgi" at bounding box center [383, 180] width 519 height 27
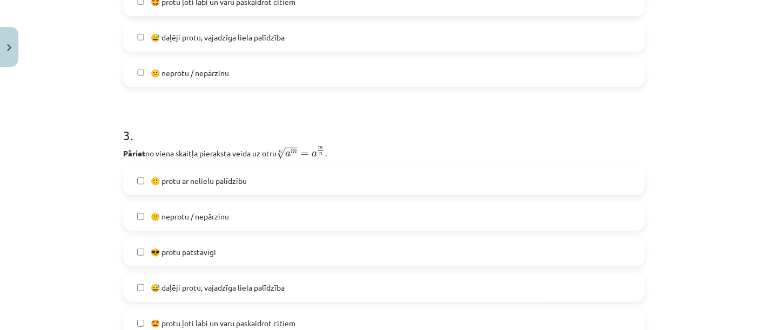
scroll to position [626, 0]
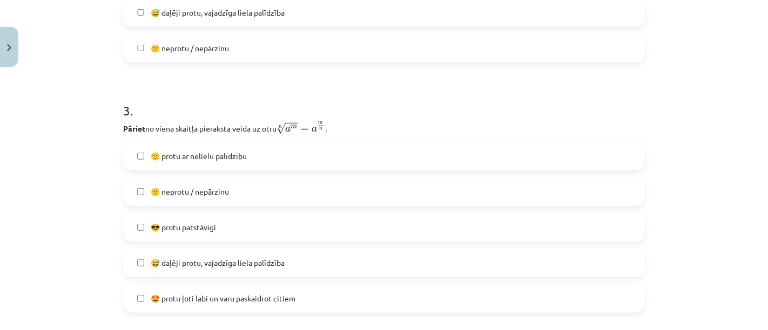
click at [286, 154] on label "🙂 protu ar nelielu palīdzību" at bounding box center [383, 156] width 519 height 27
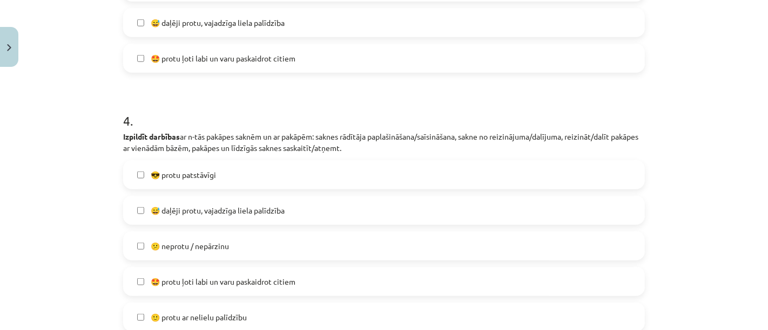
scroll to position [926, 0]
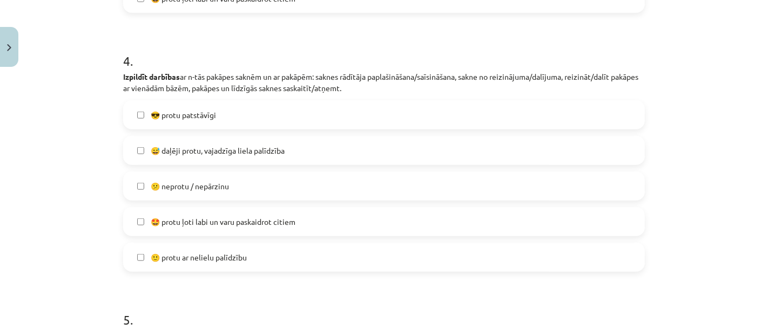
click at [469, 256] on label "🙂 protu ar nelielu palīdzību" at bounding box center [383, 257] width 519 height 27
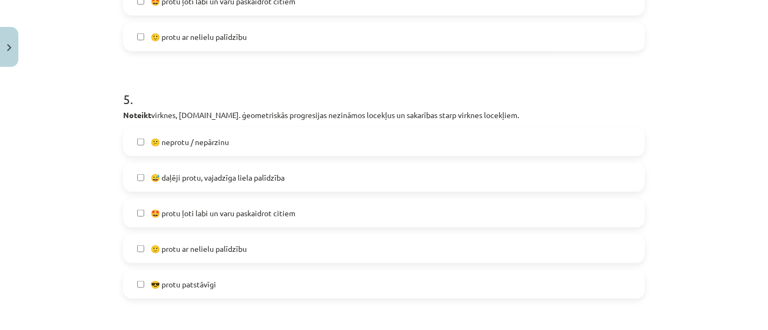
scroll to position [1166, 0]
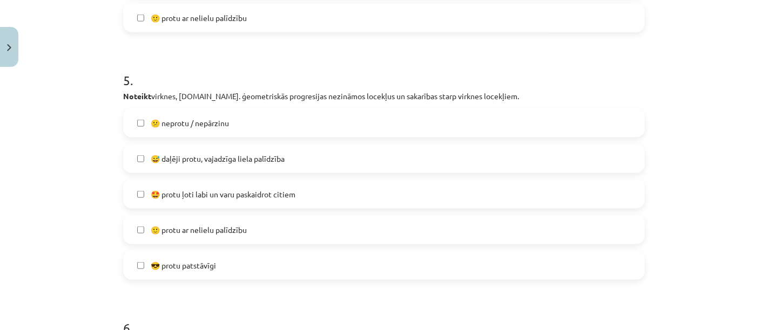
click at [339, 229] on label "🙂 protu ar nelielu palīdzību" at bounding box center [383, 230] width 519 height 27
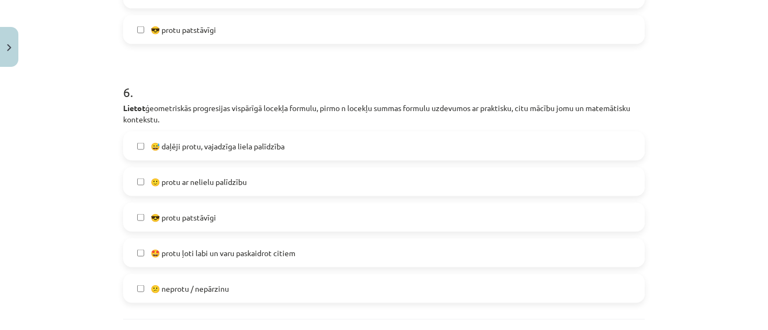
scroll to position [1406, 0]
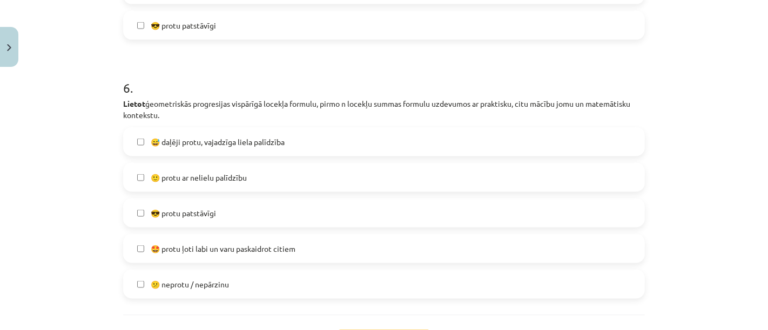
click at [452, 186] on label "🙂 protu ar nelielu palīdzību" at bounding box center [383, 177] width 519 height 27
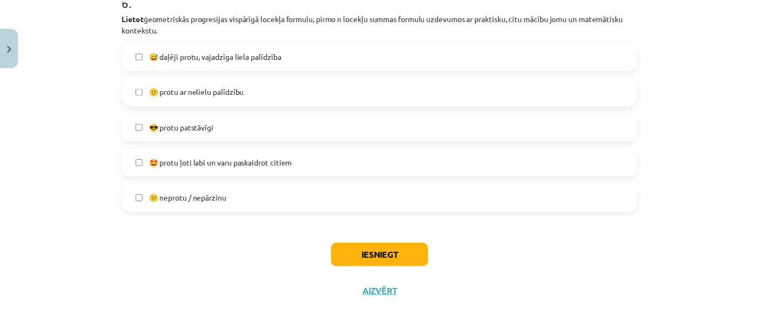
scroll to position [1499, 0]
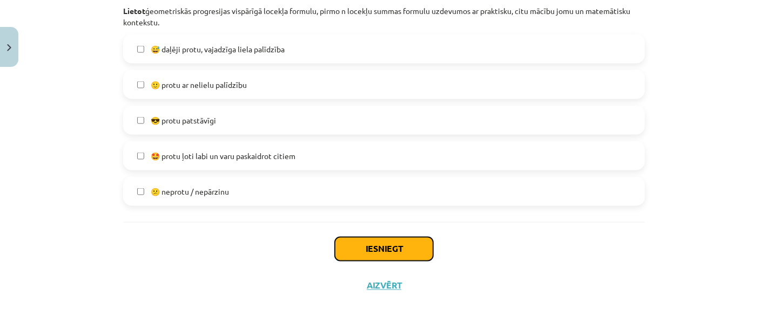
click at [409, 248] on button "Iesniegt" at bounding box center [384, 250] width 98 height 24
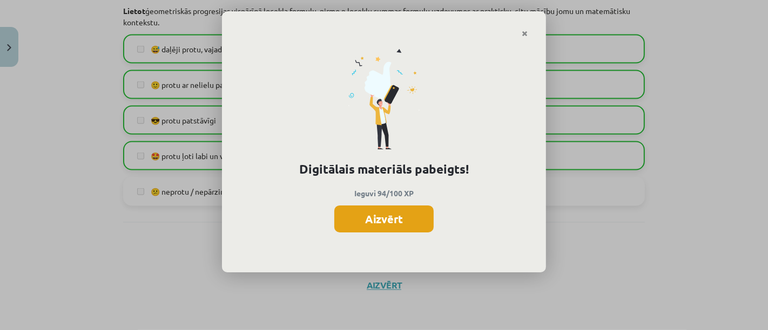
click at [400, 218] on button "Aizvērt" at bounding box center [383, 219] width 99 height 27
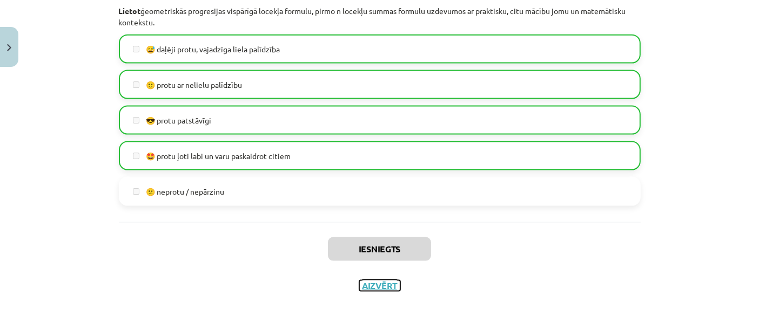
click at [384, 288] on button "Aizvērt" at bounding box center [379, 286] width 41 height 11
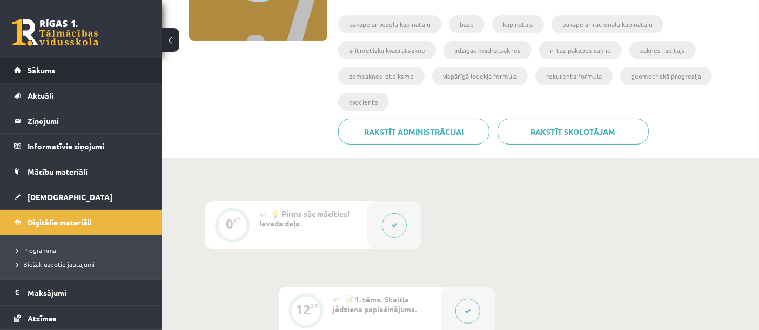
click at [48, 68] on span "Sākums" at bounding box center [42, 70] width 28 height 10
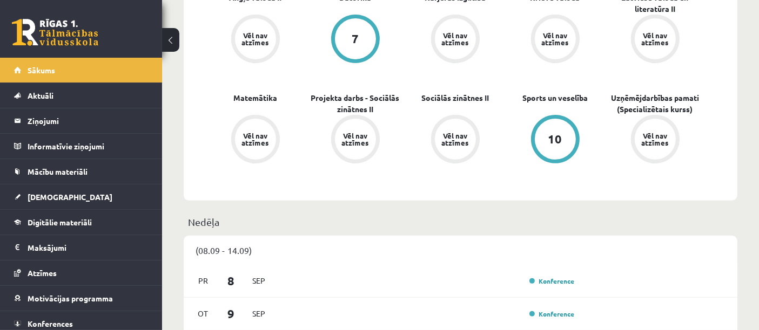
scroll to position [120, 0]
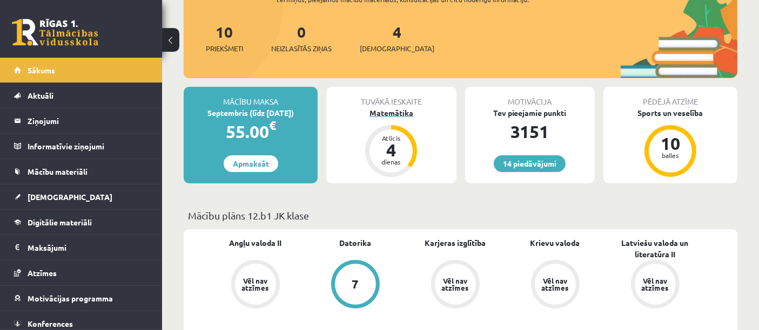
click at [382, 149] on div "4" at bounding box center [391, 149] width 32 height 17
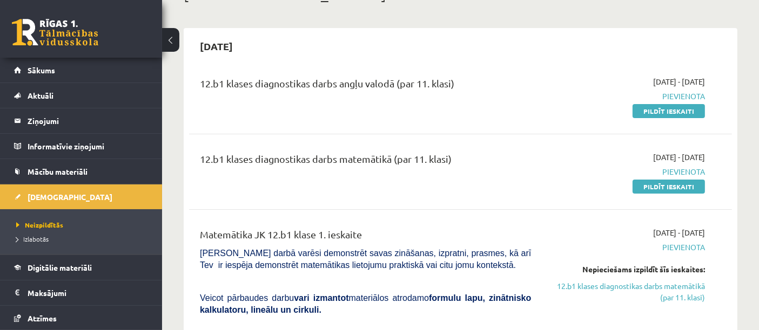
scroll to position [60, 0]
